Goal: Task Accomplishment & Management: Complete application form

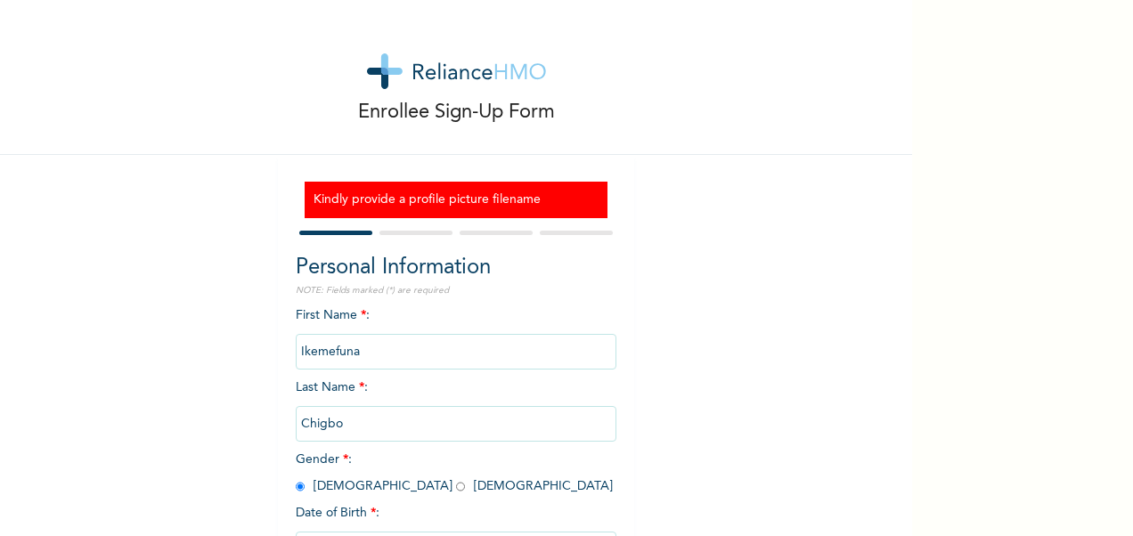
scroll to position [146, 0]
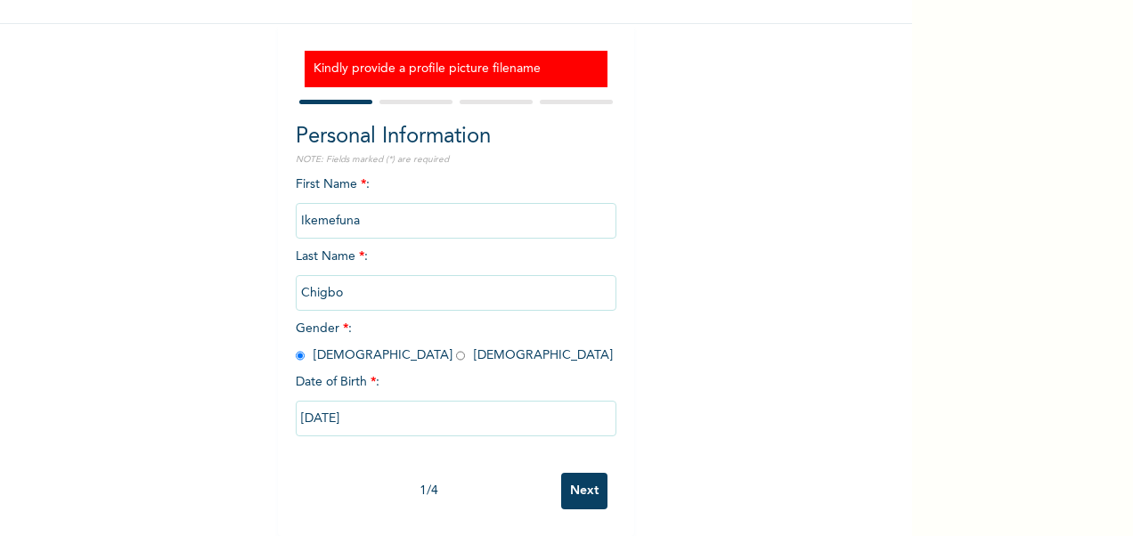
click at [576, 480] on input "Next" at bounding box center [584, 491] width 46 height 37
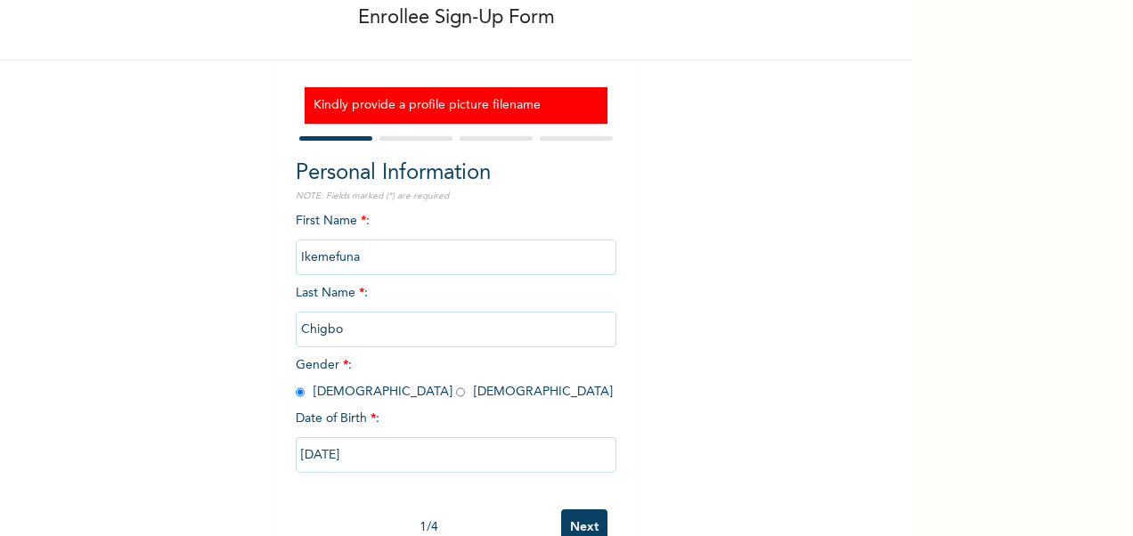
select select "28"
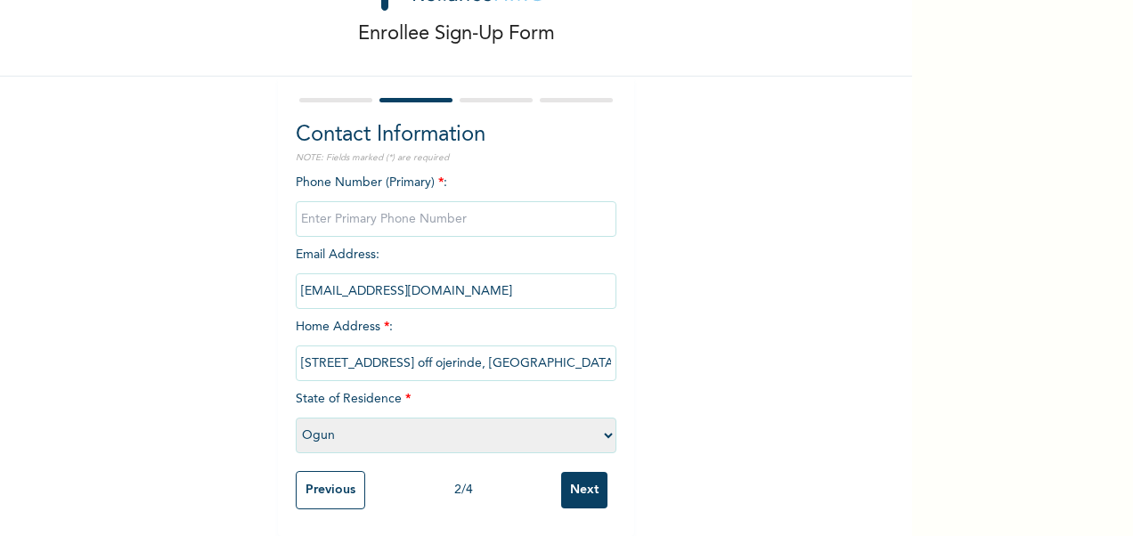
click at [576, 480] on input "Next" at bounding box center [584, 490] width 46 height 37
click at [382, 216] on input "phone" at bounding box center [456, 219] width 321 height 36
type input "08089992553"
click at [583, 474] on input "Next" at bounding box center [584, 490] width 46 height 37
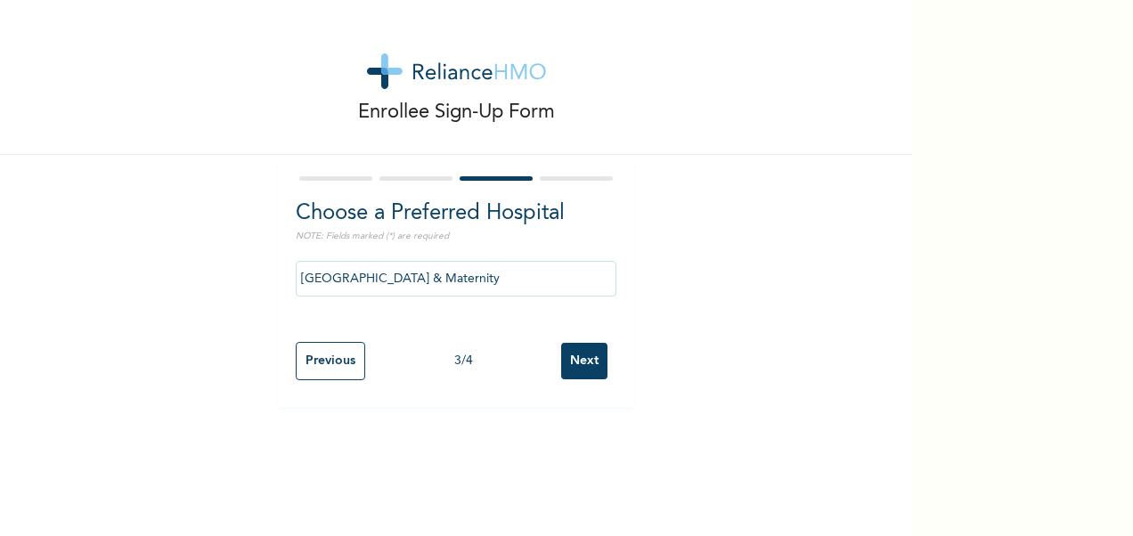
scroll to position [0, 0]
click at [588, 369] on input "Next" at bounding box center [584, 361] width 46 height 37
select select "2"
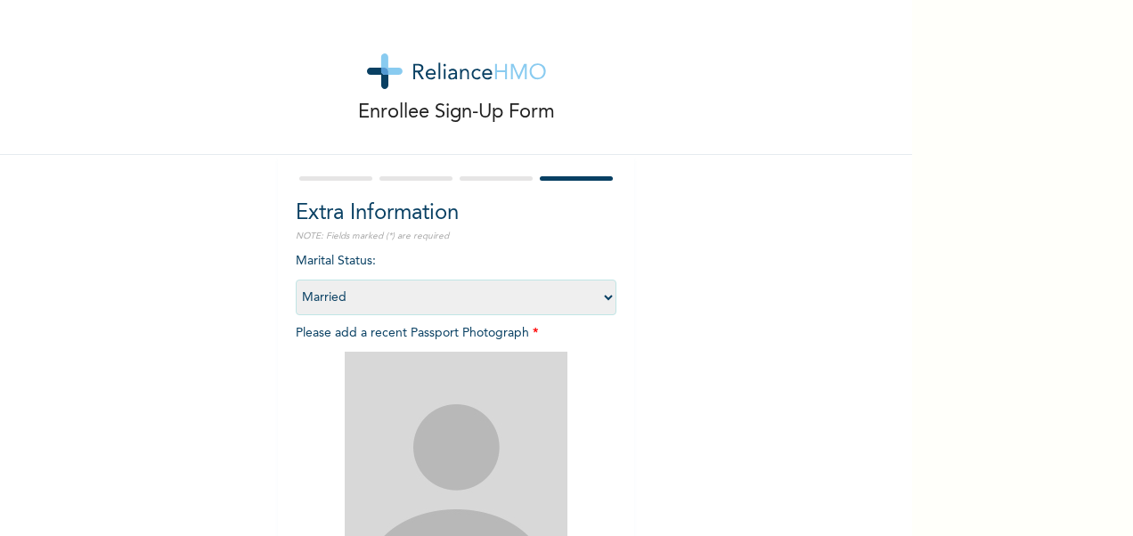
click at [449, 408] on img at bounding box center [456, 463] width 223 height 223
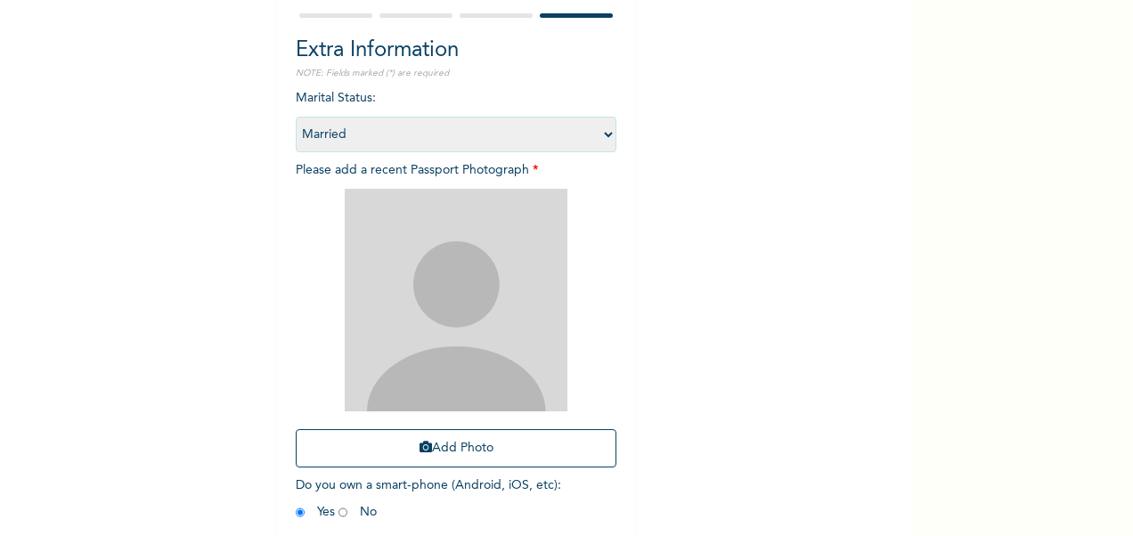
scroll to position [180, 0]
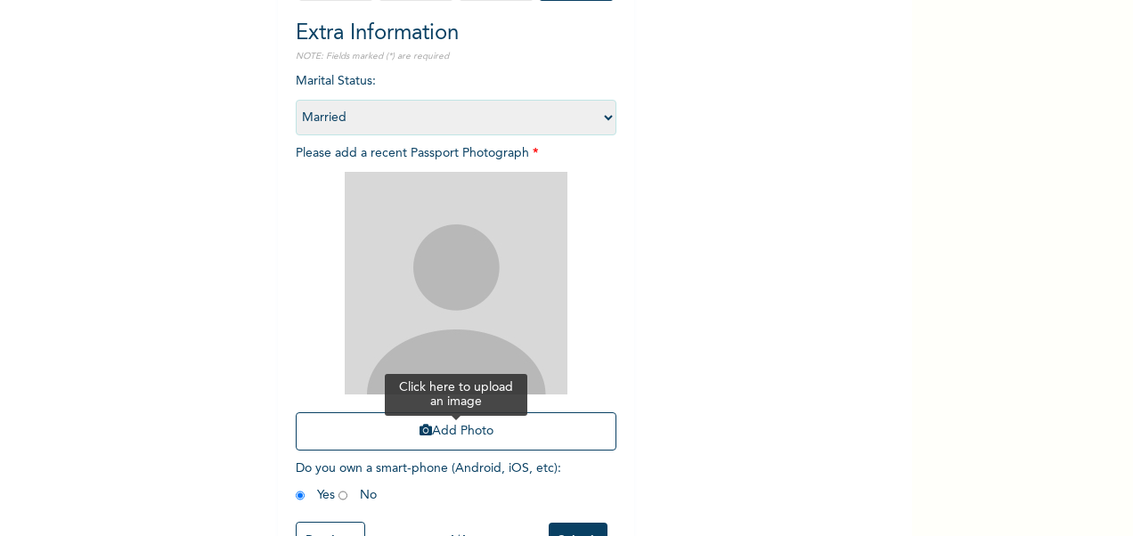
click at [421, 437] on icon "button" at bounding box center [426, 430] width 12 height 12
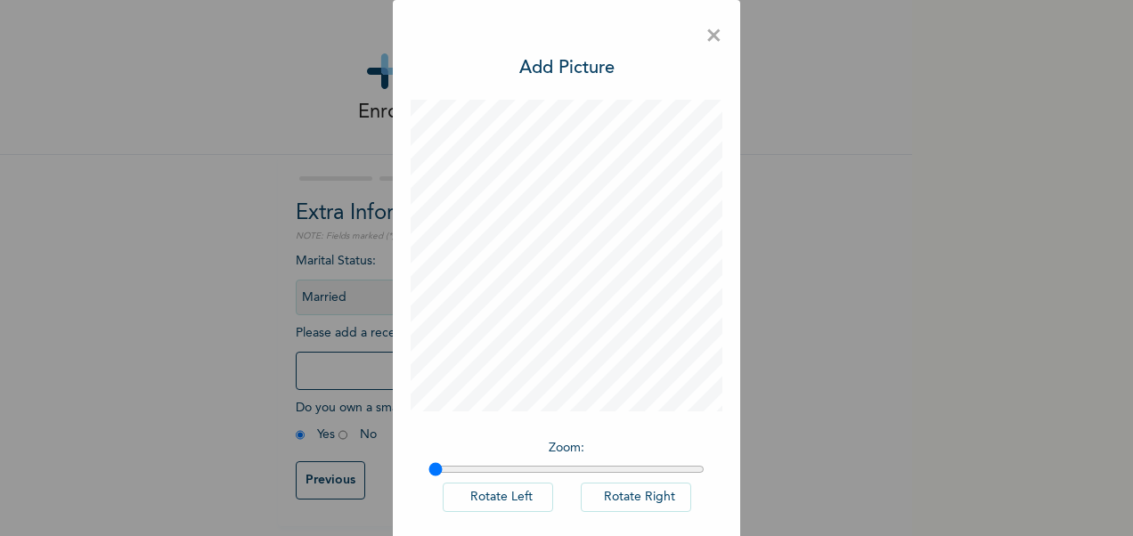
scroll to position [85, 0]
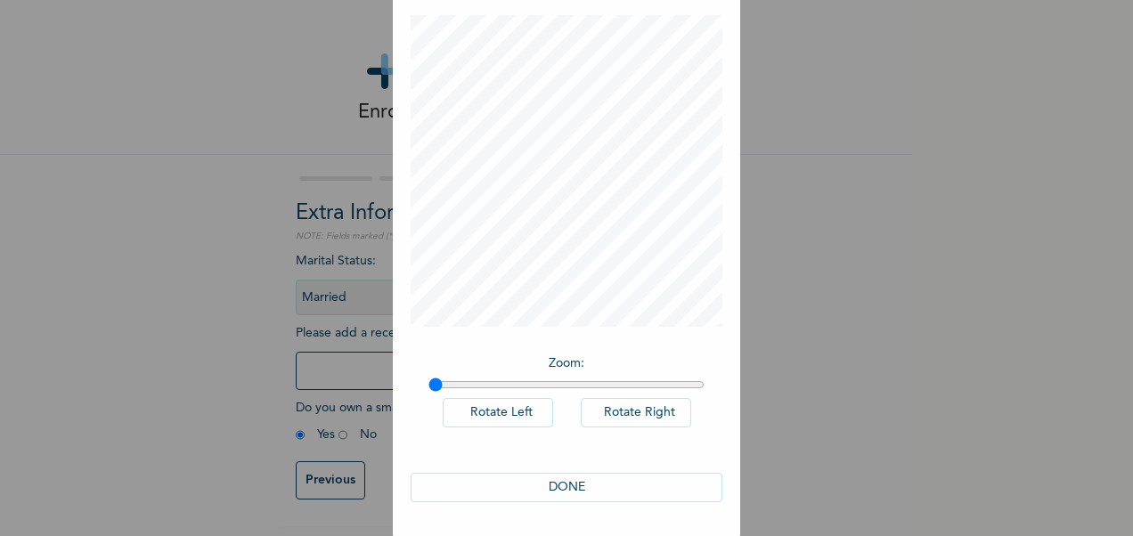
click at [543, 485] on button "DONE" at bounding box center [567, 487] width 312 height 29
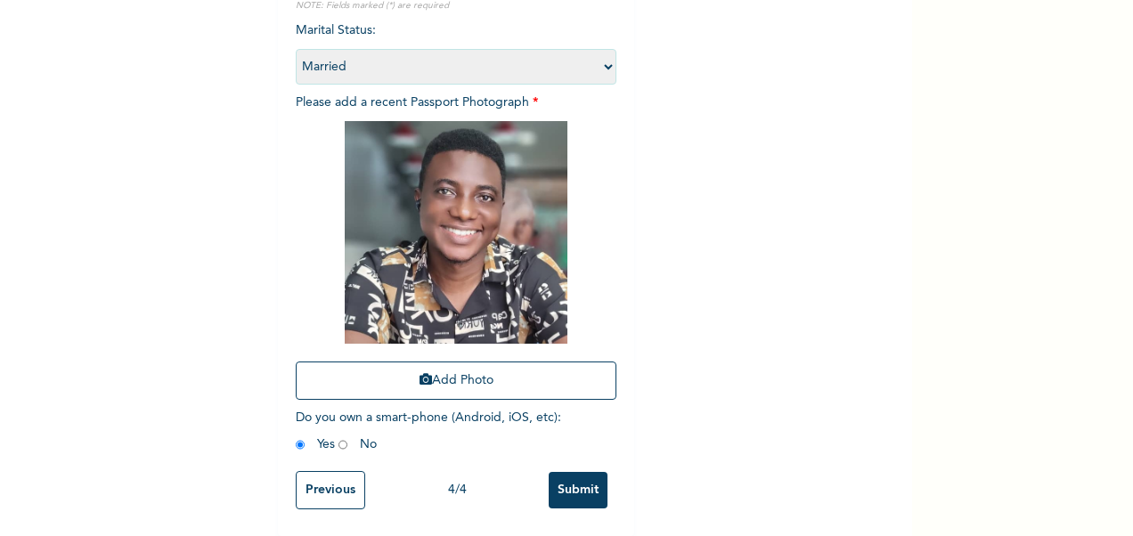
scroll to position [246, 0]
click at [568, 472] on input "Submit" at bounding box center [578, 490] width 59 height 37
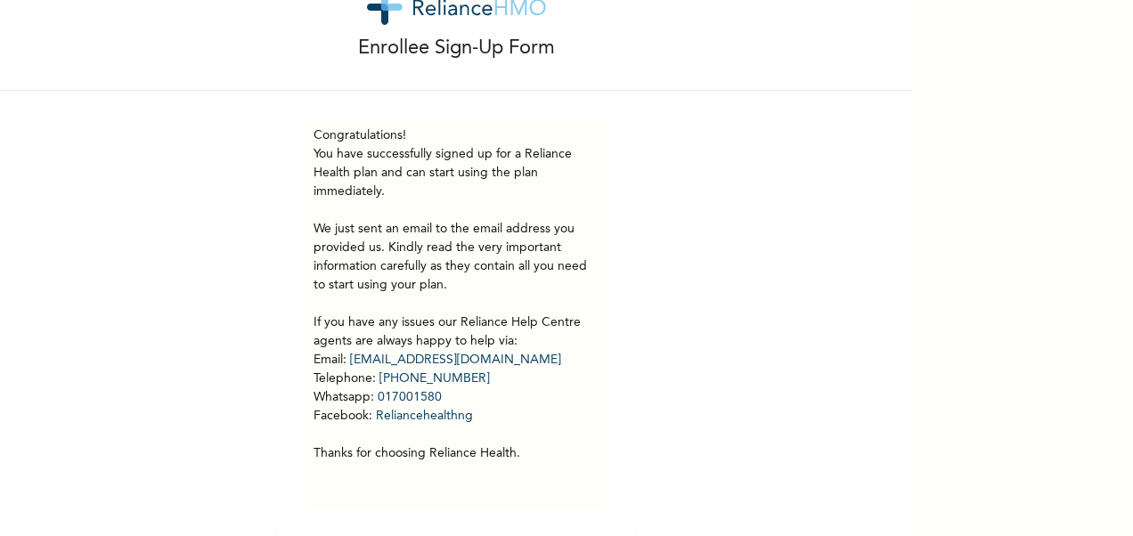
scroll to position [78, 0]
